Goal: Entertainment & Leisure: Consume media (video, audio)

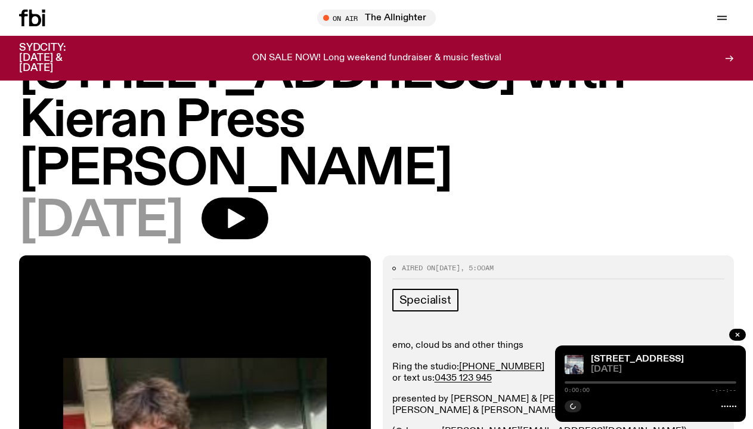
scroll to position [66, 0]
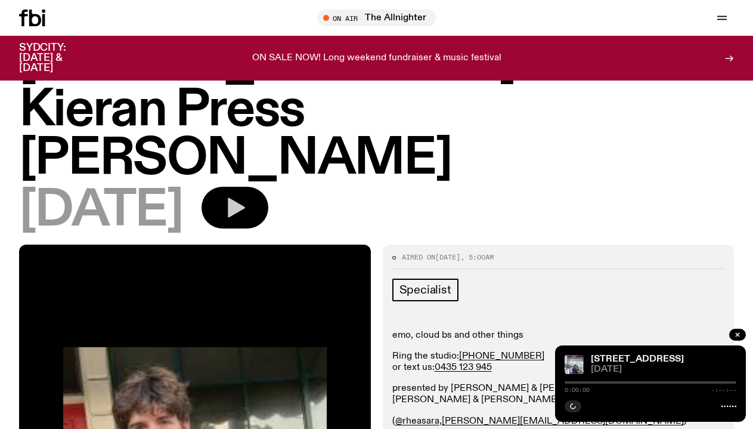
click at [247, 196] on icon "button" at bounding box center [235, 208] width 24 height 24
click at [576, 382] on div at bounding box center [651, 382] width 172 height 2
click at [575, 408] on icon "button" at bounding box center [572, 405] width 7 height 7
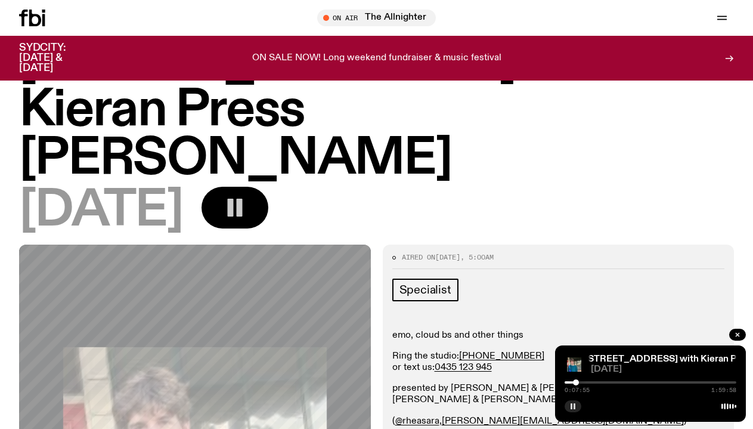
click at [596, 383] on div at bounding box center [651, 382] width 172 height 2
click at [617, 381] on div at bounding box center [651, 382] width 172 height 2
click at [677, 382] on div at bounding box center [651, 382] width 172 height 2
click at [702, 380] on div "1:18:44 1:59:58" at bounding box center [651, 386] width 172 height 14
click at [705, 381] on div at bounding box center [651, 382] width 172 height 2
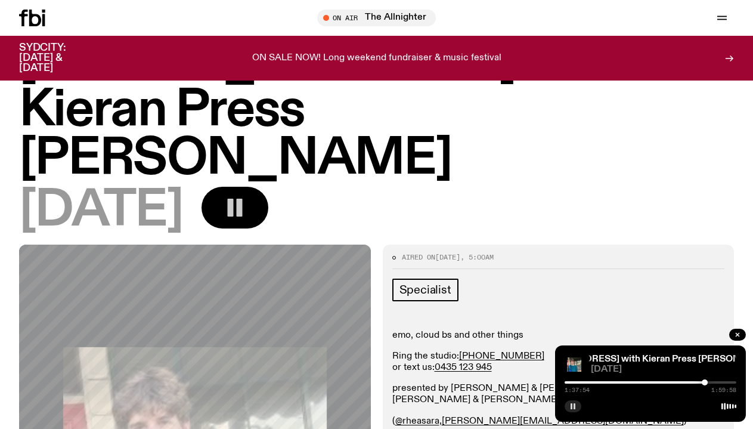
click at [721, 382] on div at bounding box center [651, 382] width 172 height 2
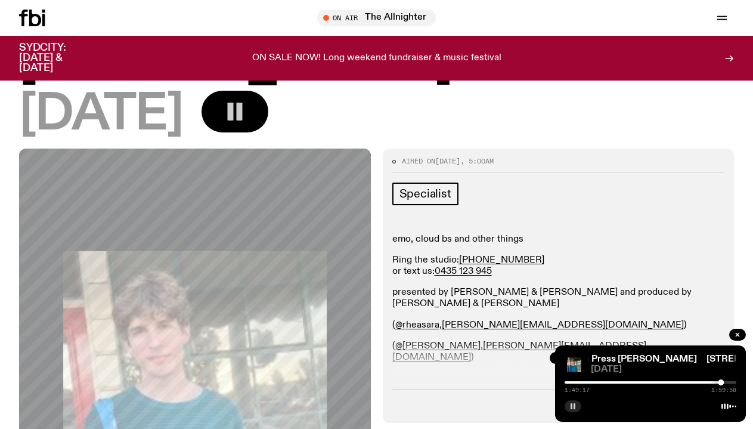
scroll to position [180, 0]
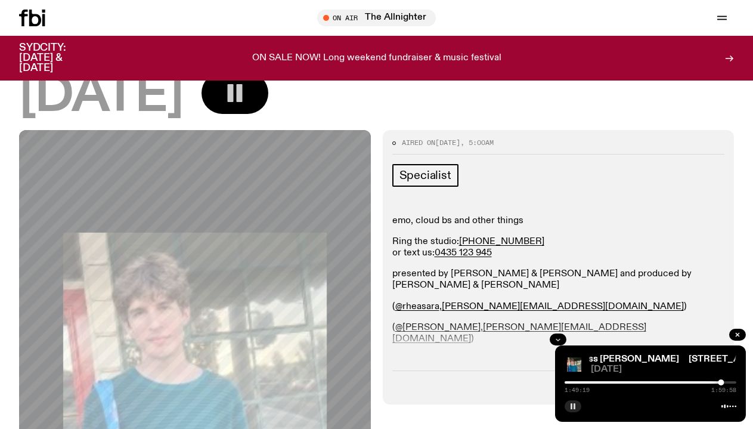
click at [560, 336] on icon "button" at bounding box center [558, 339] width 7 height 7
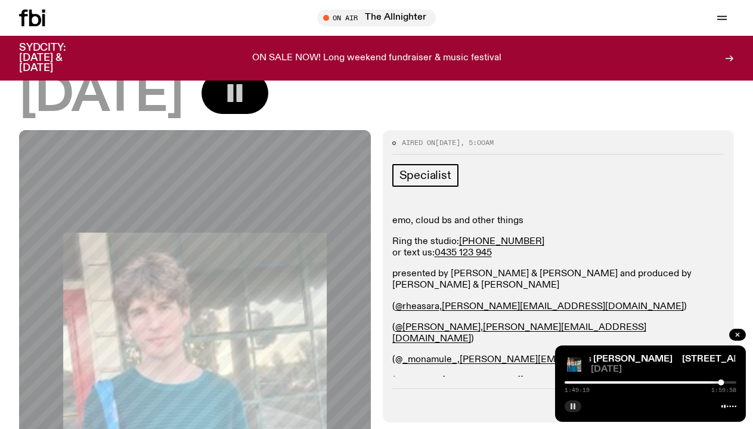
scroll to position [243, 0]
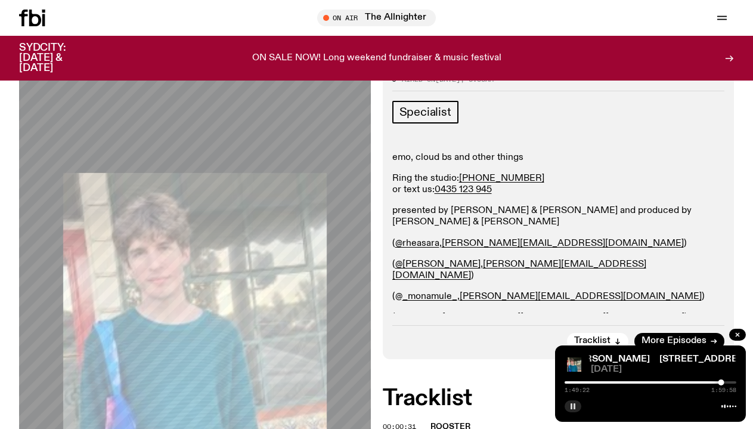
click at [624, 382] on div at bounding box center [636, 382] width 172 height 2
click at [612, 382] on div at bounding box center [539, 382] width 172 height 2
click at [607, 382] on div at bounding box center [527, 382] width 172 height 2
click at [596, 381] on div at bounding box center [521, 382] width 172 height 2
click at [587, 381] on div at bounding box center [511, 382] width 172 height 2
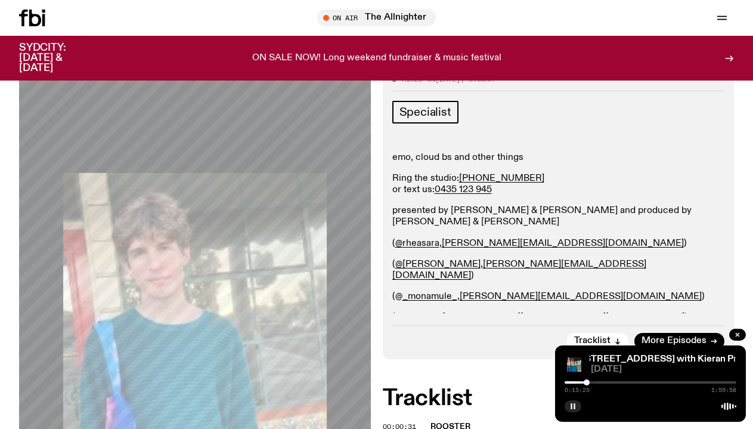
click at [579, 381] on div at bounding box center [501, 382] width 172 height 2
click at [572, 381] on div at bounding box center [493, 382] width 172 height 2
click at [609, 383] on div "0:05:00 1:59:58" at bounding box center [651, 386] width 172 height 14
click at [619, 383] on div at bounding box center [651, 382] width 172 height 2
click at [628, 382] on div at bounding box center [651, 382] width 172 height 2
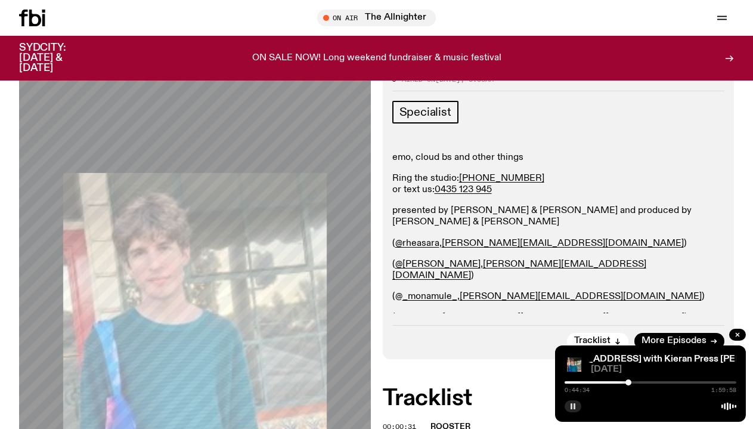
click at [637, 382] on div at bounding box center [651, 382] width 172 height 2
click at [643, 382] on div at bounding box center [651, 382] width 172 height 2
click at [652, 382] on div at bounding box center [651, 382] width 172 height 2
click at [660, 380] on div "1:00:49 1:59:58" at bounding box center [651, 386] width 172 height 14
click at [661, 382] on div at bounding box center [651, 382] width 172 height 2
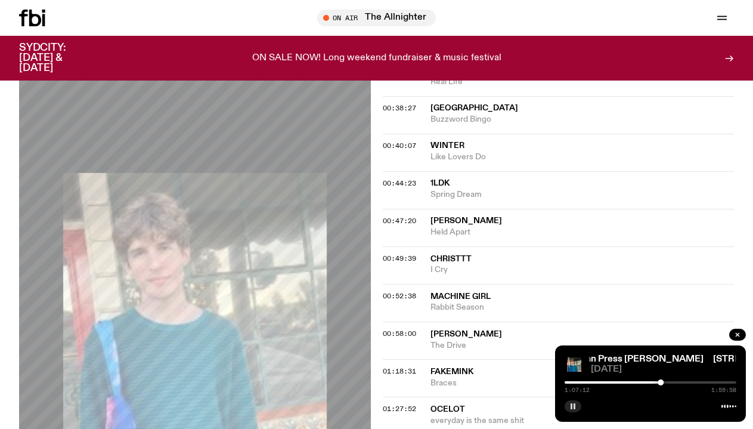
scroll to position [1184, 0]
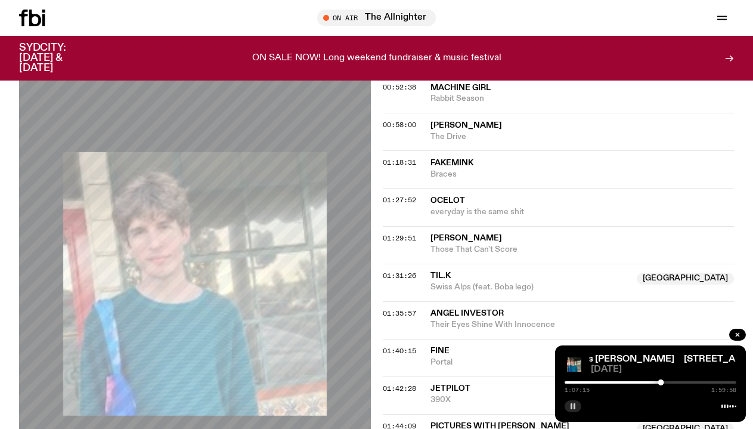
click at [667, 382] on div at bounding box center [651, 382] width 172 height 2
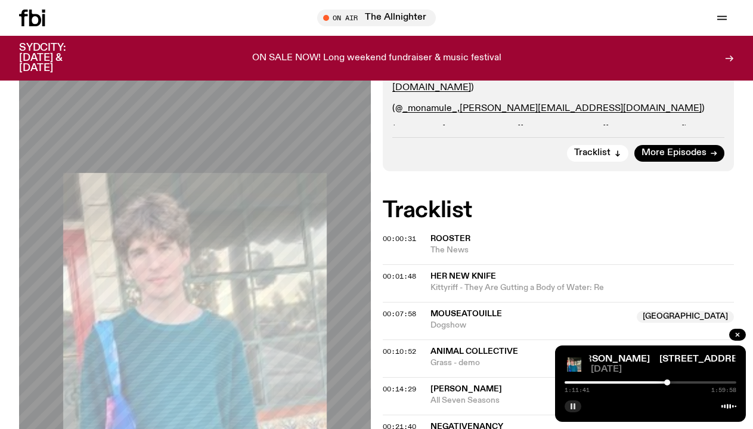
scroll to position [411, 0]
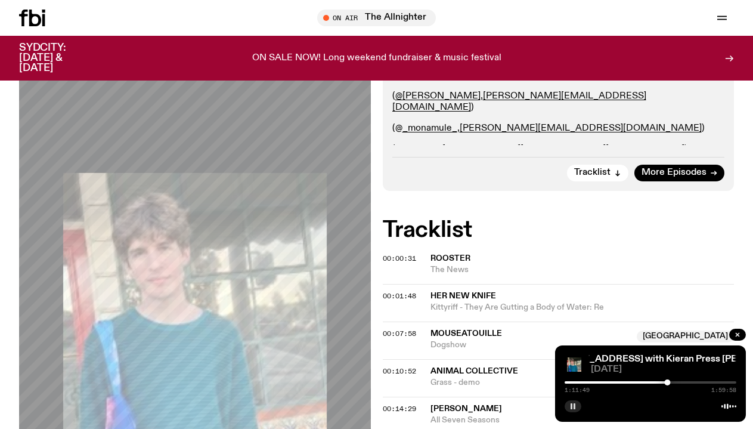
click at [570, 404] on icon "button" at bounding box center [572, 405] width 7 height 7
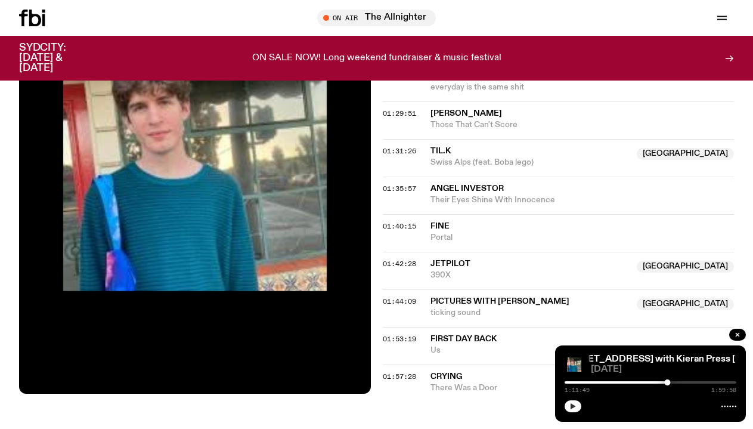
scroll to position [1127, 0]
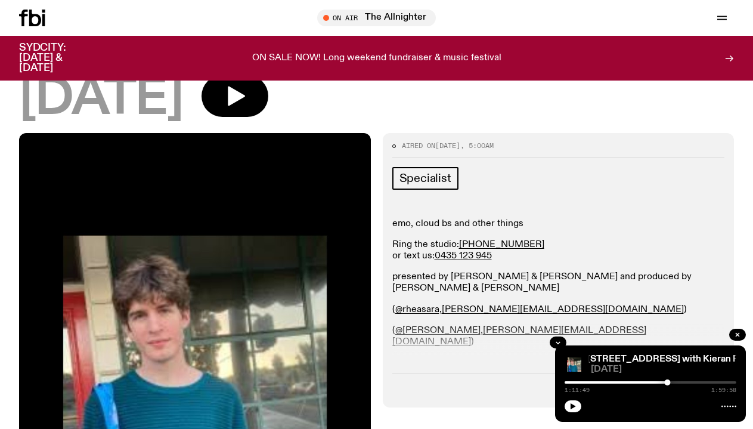
scroll to position [175, 0]
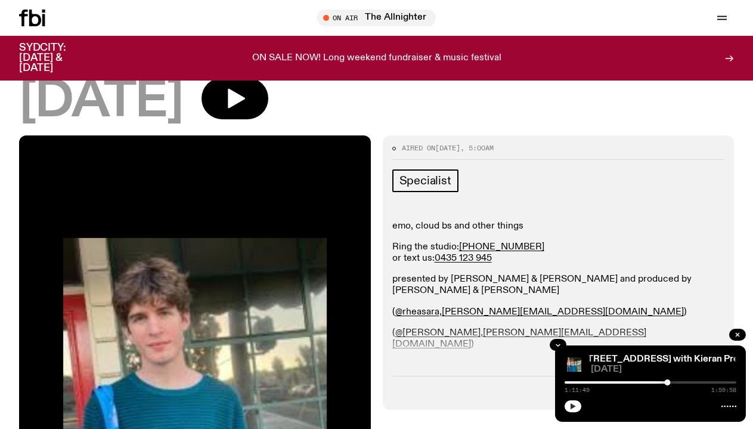
click at [571, 403] on icon "button" at bounding box center [573, 406] width 5 height 6
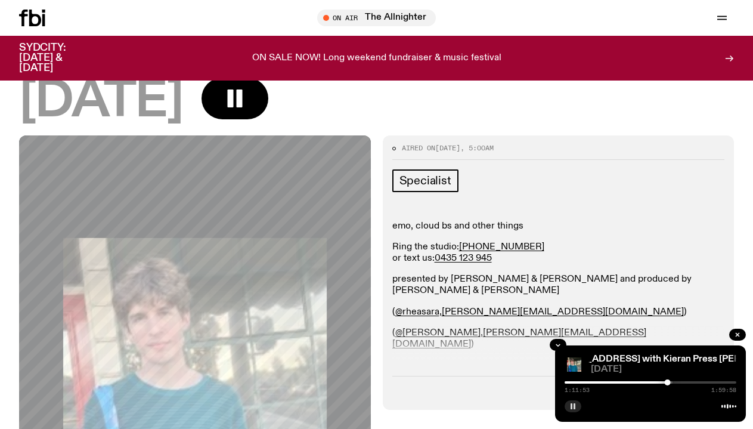
click at [674, 382] on div at bounding box center [651, 382] width 172 height 2
click at [678, 383] on div at bounding box center [651, 382] width 172 height 2
click at [680, 383] on div at bounding box center [680, 382] width 6 height 6
click at [668, 382] on div at bounding box center [594, 382] width 172 height 2
click at [664, 383] on div at bounding box center [582, 382] width 172 height 2
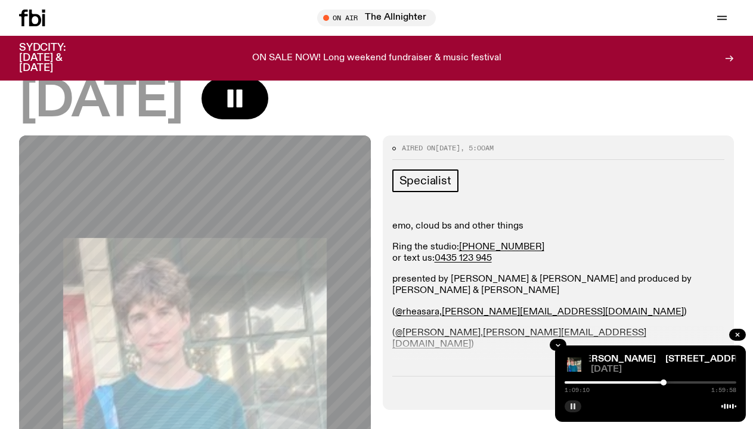
click at [660, 383] on div "1:09:10 1:59:58" at bounding box center [651, 386] width 172 height 14
click at [660, 382] on div at bounding box center [578, 382] width 172 height 2
click at [573, 406] on icon "button" at bounding box center [572, 405] width 7 height 7
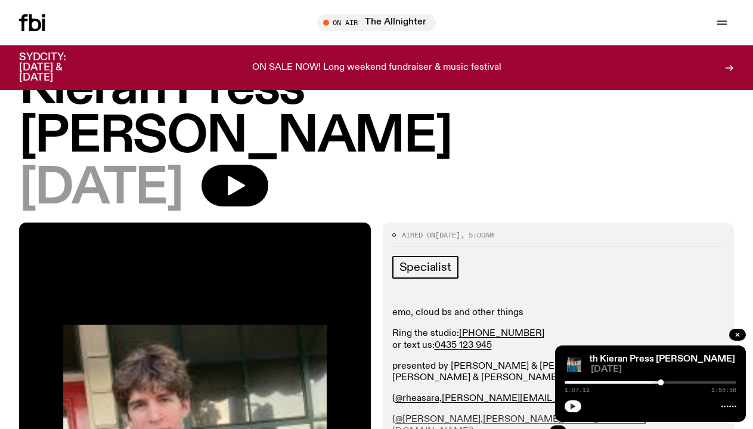
scroll to position [0, 0]
